Goal: Transaction & Acquisition: Subscribe to service/newsletter

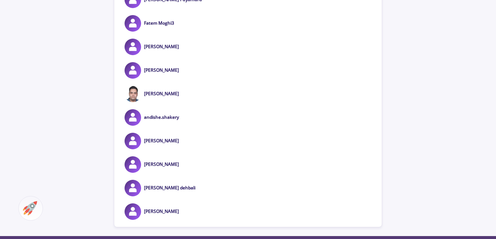
scroll to position [2798, 0]
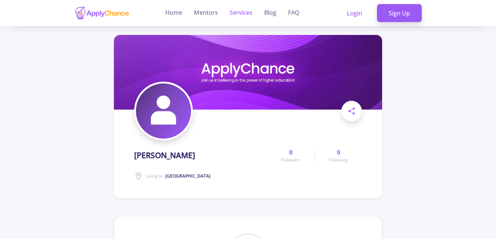
click at [242, 15] on link "Services" at bounding box center [240, 13] width 23 height 26
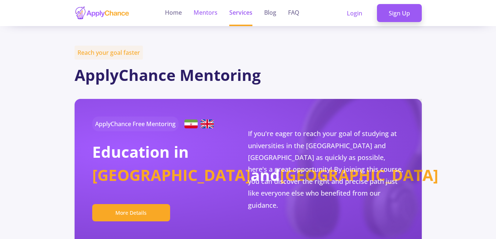
click at [200, 15] on link "Mentors" at bounding box center [205, 13] width 24 height 26
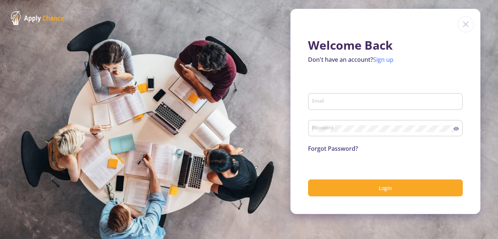
click at [380, 60] on link "Sign up" at bounding box center [383, 59] width 21 height 8
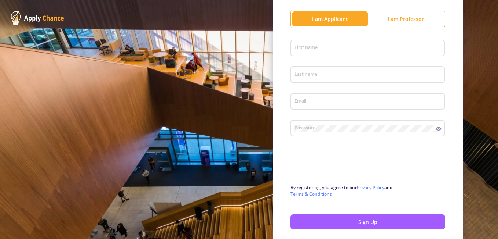
scroll to position [49, 0]
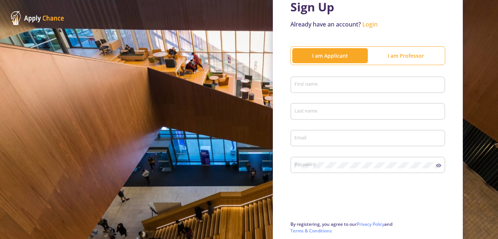
click at [396, 58] on div "I am Professor" at bounding box center [406, 56] width 76 height 8
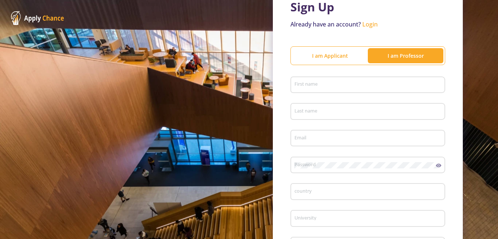
click at [328, 54] on div "I am Applicant" at bounding box center [331, 56] width 76 height 8
